Goal: Task Accomplishment & Management: Manage account settings

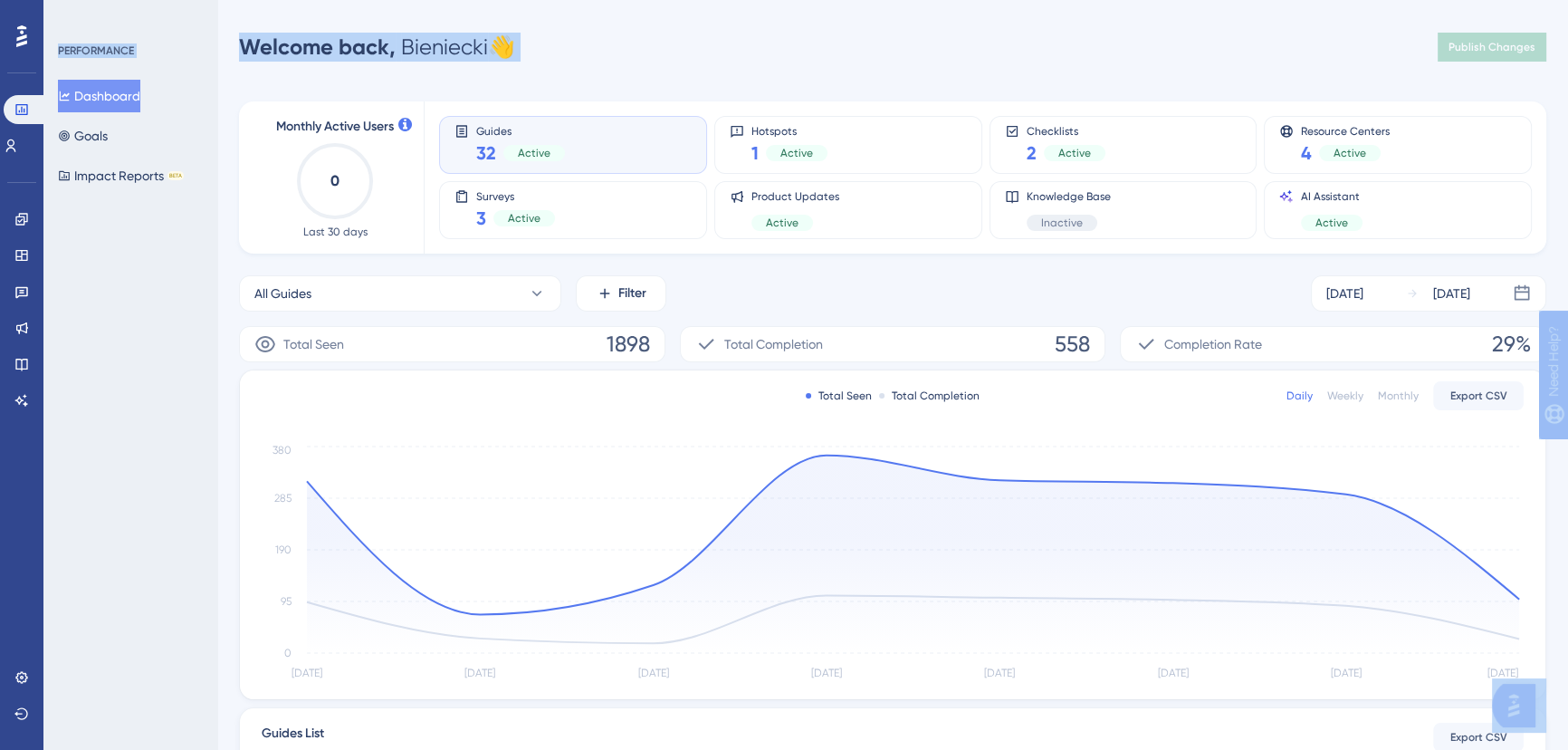
drag, startPoint x: 268, startPoint y: 127, endPoint x: 400, endPoint y: 129, distance: 132.0
click at [400, 0] on body "Performance Users Engagement Widgets Feedback Product Updates Knowledge Base AI…" at bounding box center [784, 0] width 1568 height 0
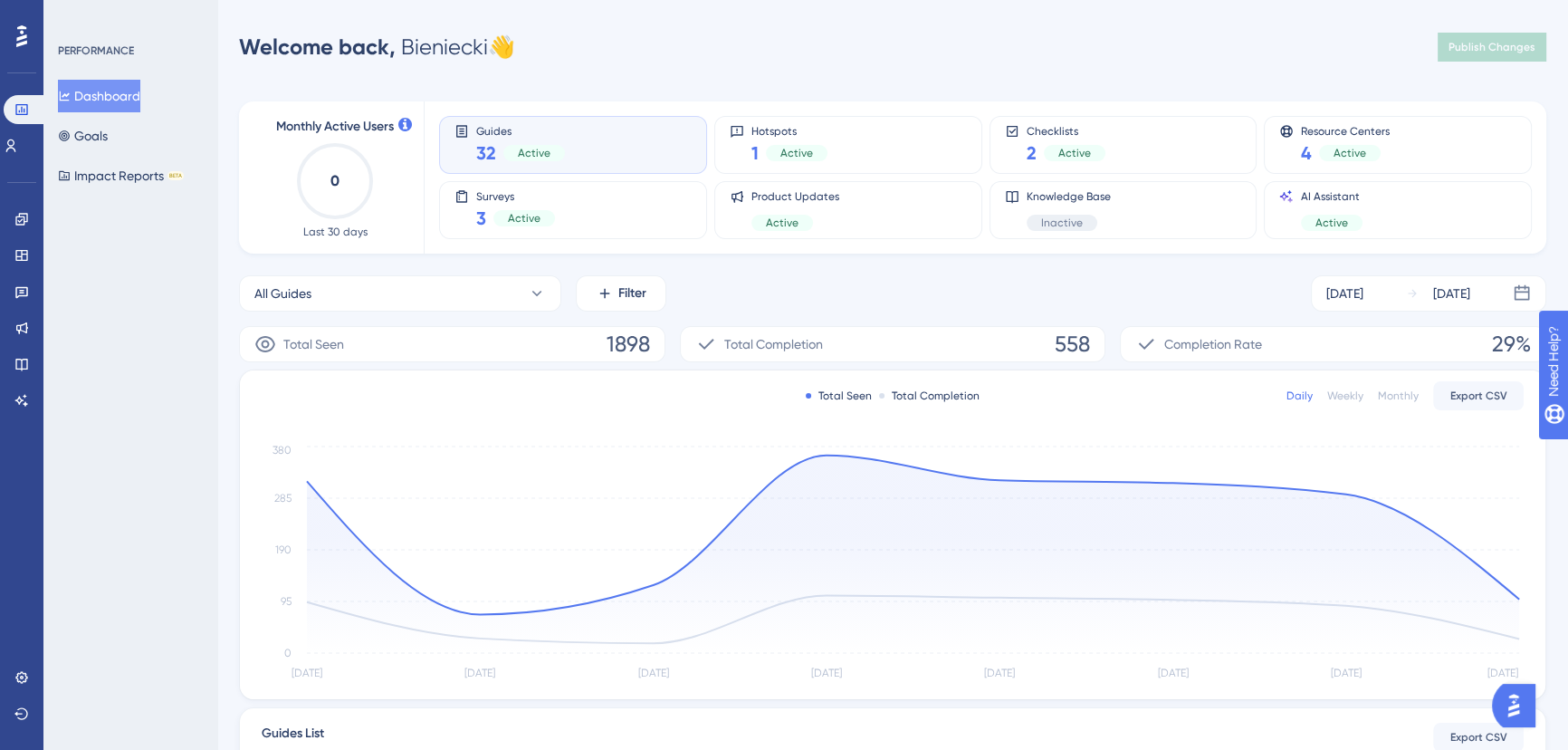
click at [477, 92] on div "Monthly Active Users 0 Last 30 days Guides 32 Active Hotspots 1 Active Checklis…" at bounding box center [893, 597] width 1308 height 1035
click at [1339, 45] on div "Welcome back, [PERSON_NAME] 👋 Publish Changes" at bounding box center [893, 47] width 1308 height 36
click at [29, 671] on link at bounding box center [21, 677] width 14 height 29
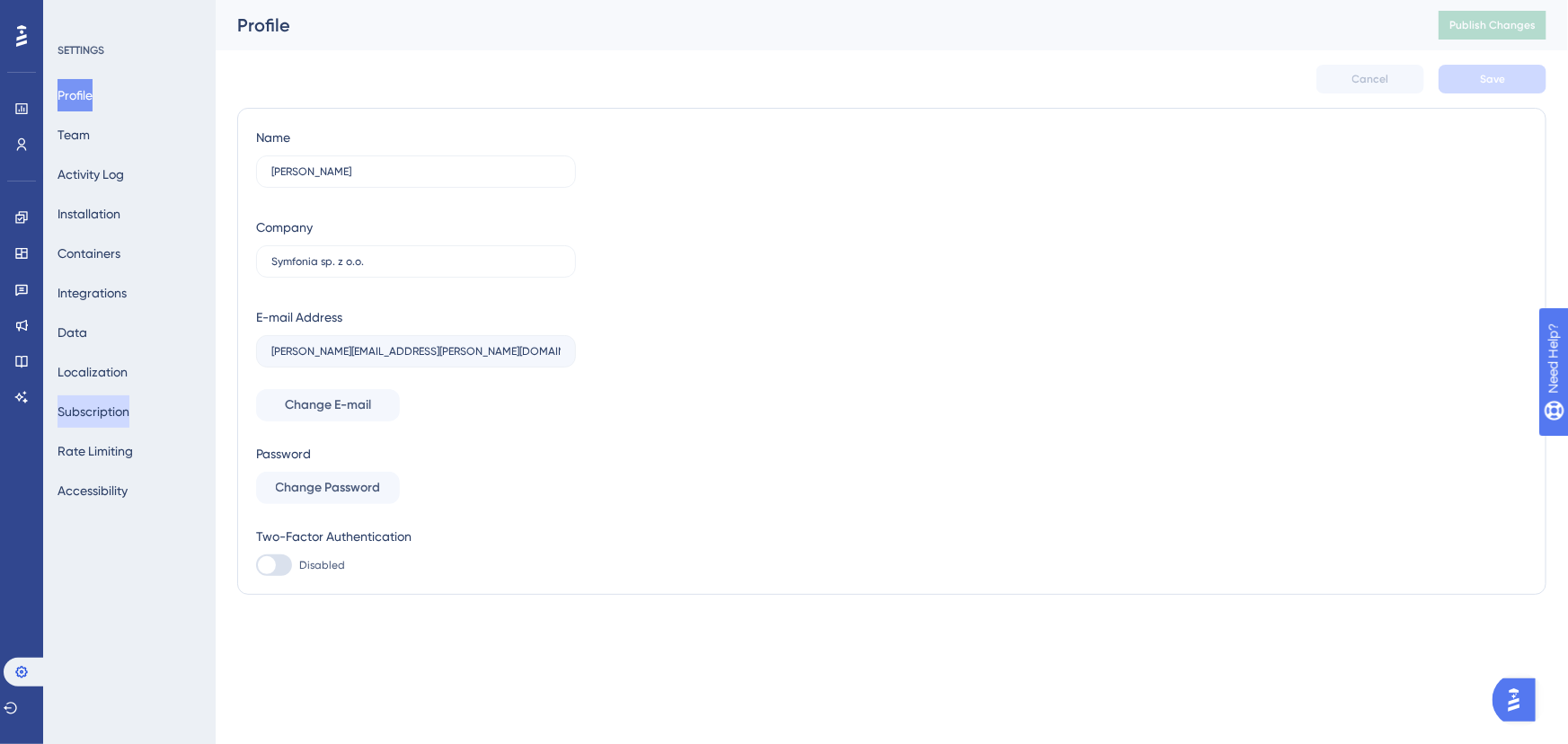
click at [128, 413] on button "Subscription" at bounding box center [93, 411] width 71 height 32
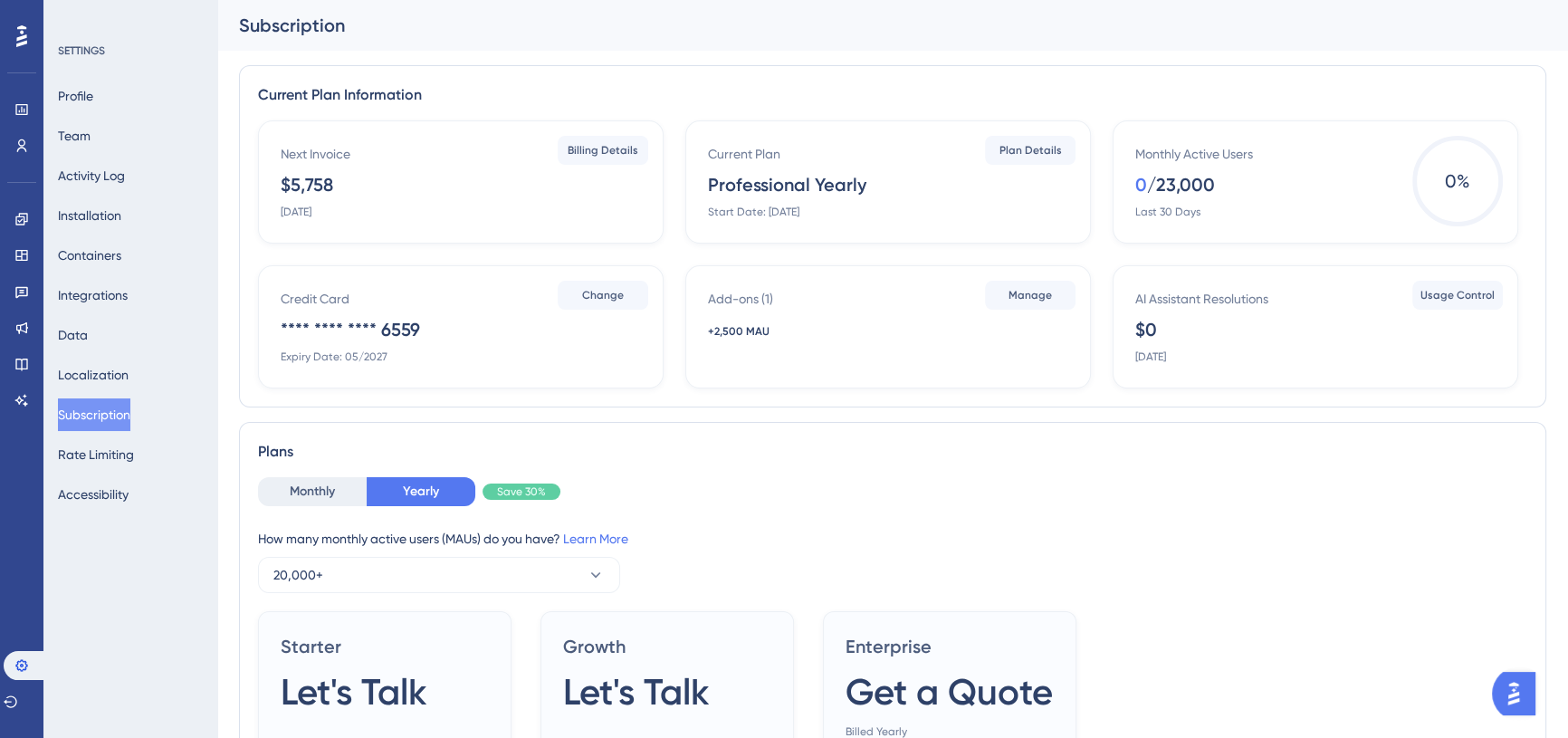
click at [401, 186] on div "Next Invoice $5,758 [DATE]" at bounding box center [464, 181] width 367 height 76
click at [1050, 153] on span "Plan Details" at bounding box center [1030, 150] width 63 height 14
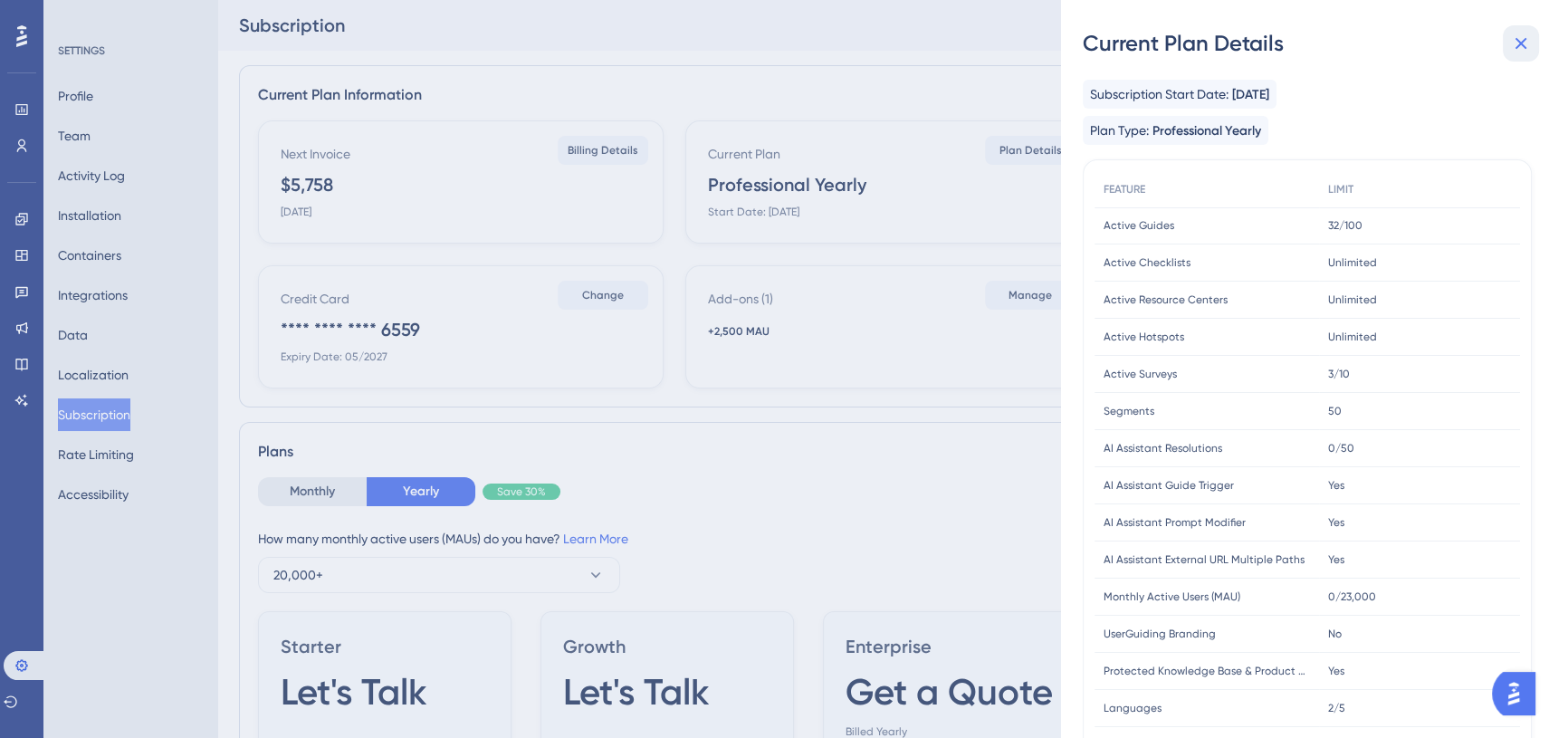
click at [1509, 38] on button at bounding box center [1521, 43] width 36 height 36
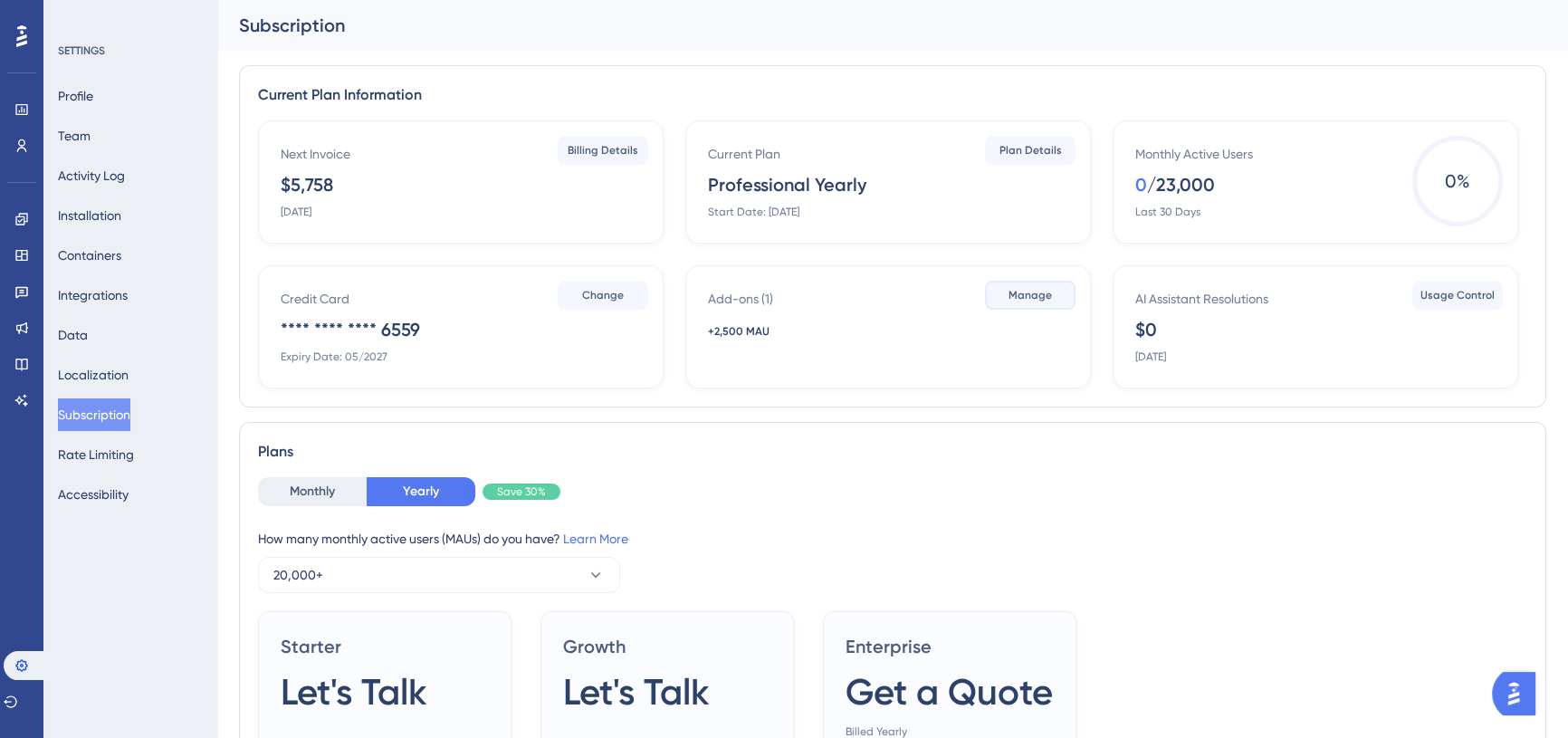
click at [1055, 299] on button "Manage" at bounding box center [1030, 295] width 91 height 29
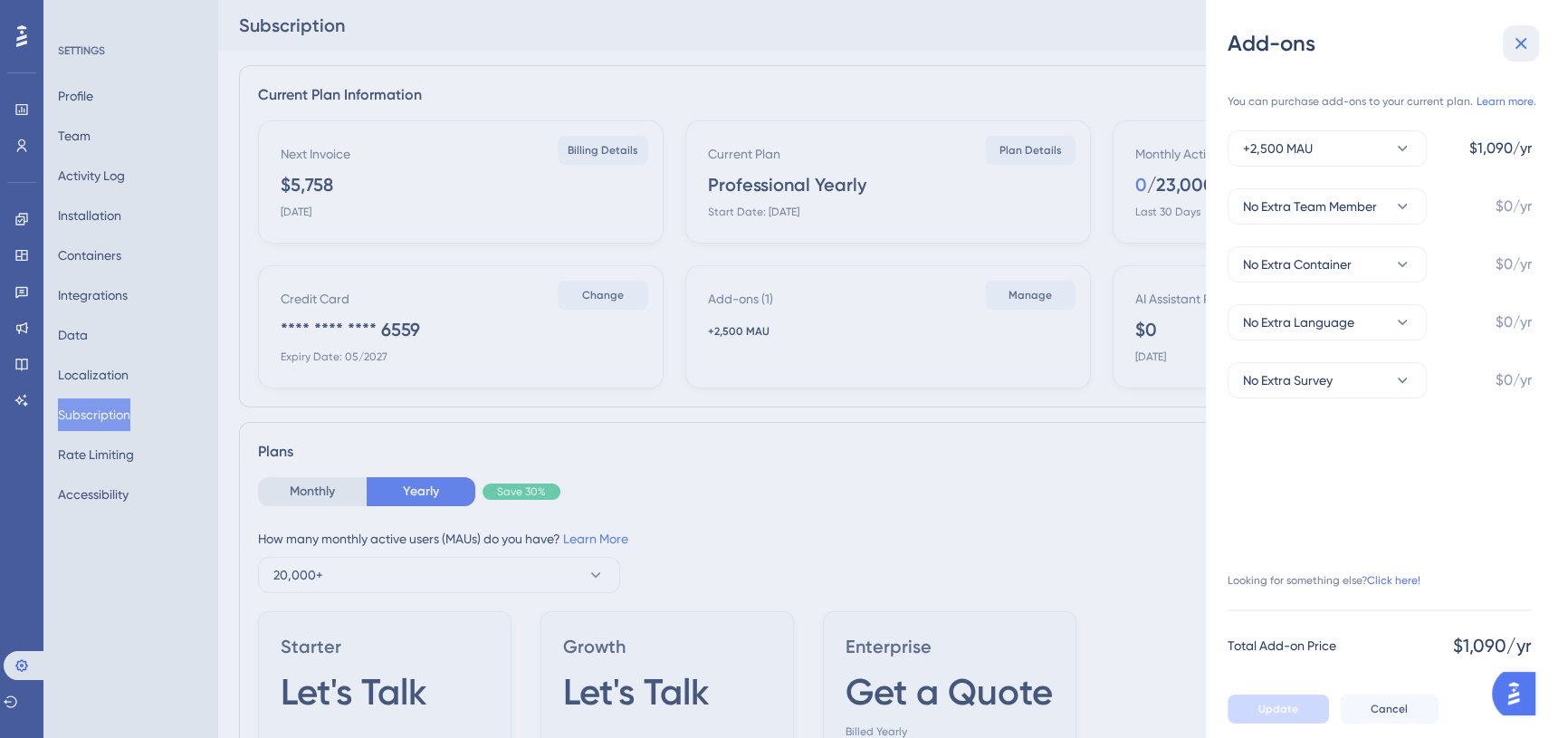
drag, startPoint x: 1525, startPoint y: 39, endPoint x: 1468, endPoint y: 43, distance: 57.1
click at [1525, 39] on icon at bounding box center [1521, 44] width 12 height 12
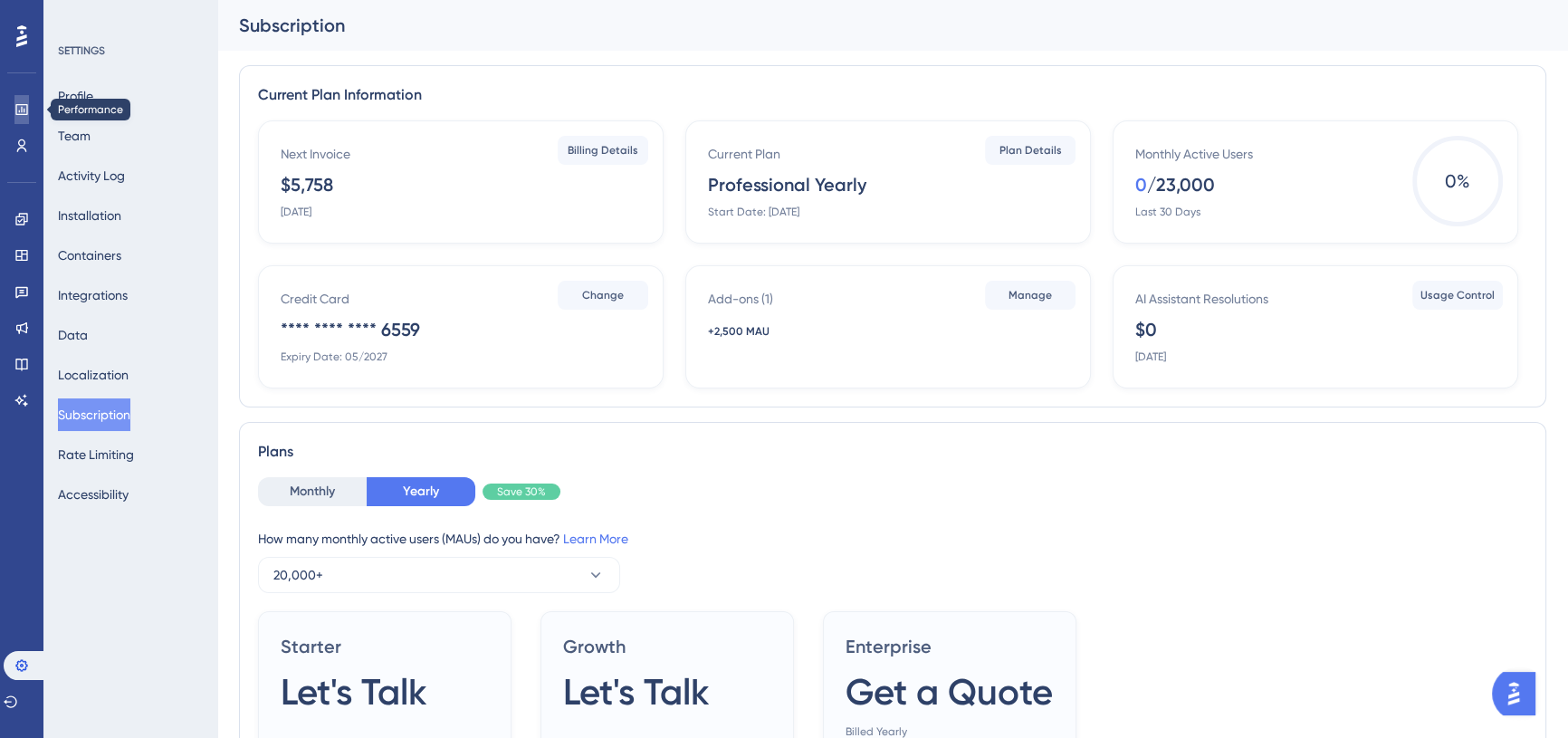
click at [27, 109] on icon at bounding box center [21, 109] width 14 height 14
